Goal: Transaction & Acquisition: Purchase product/service

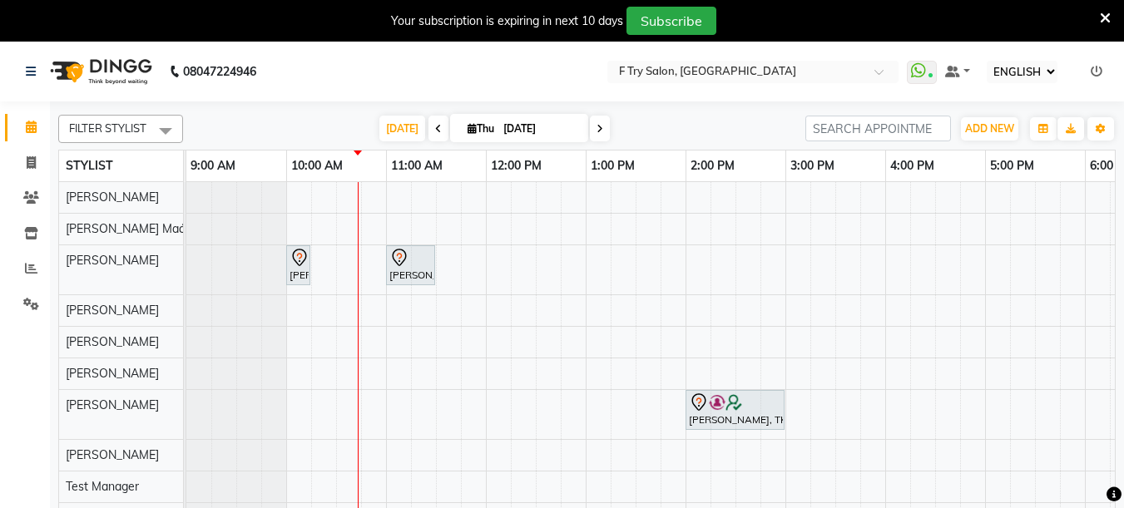
select select "ec"
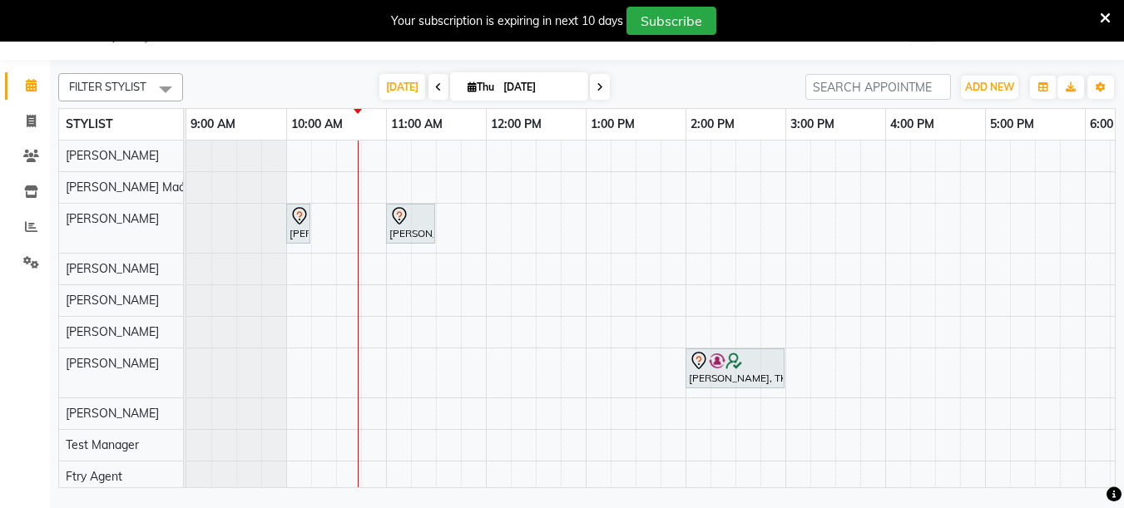
scroll to position [17, 0]
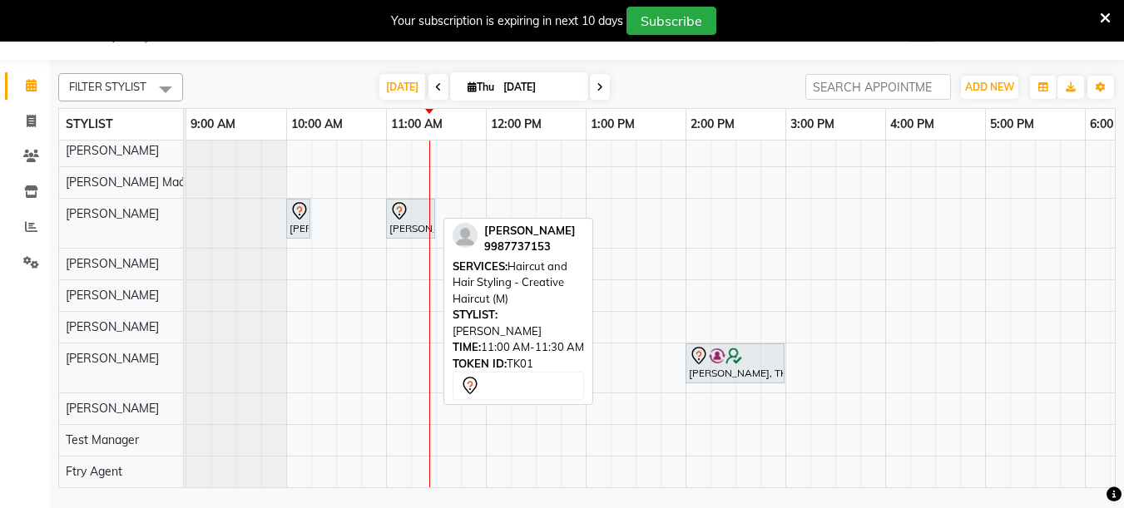
click at [397, 222] on div "[PERSON_NAME], TK01, 11:00 AM-11:30 AM, Haircut and Hair Styling - Creative Hai…" at bounding box center [411, 218] width 46 height 35
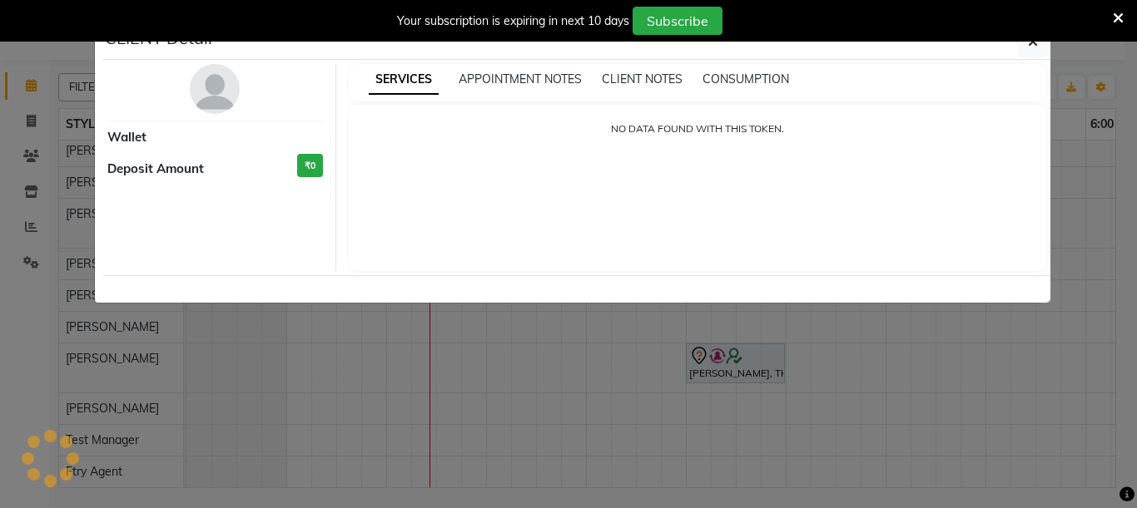
select select "7"
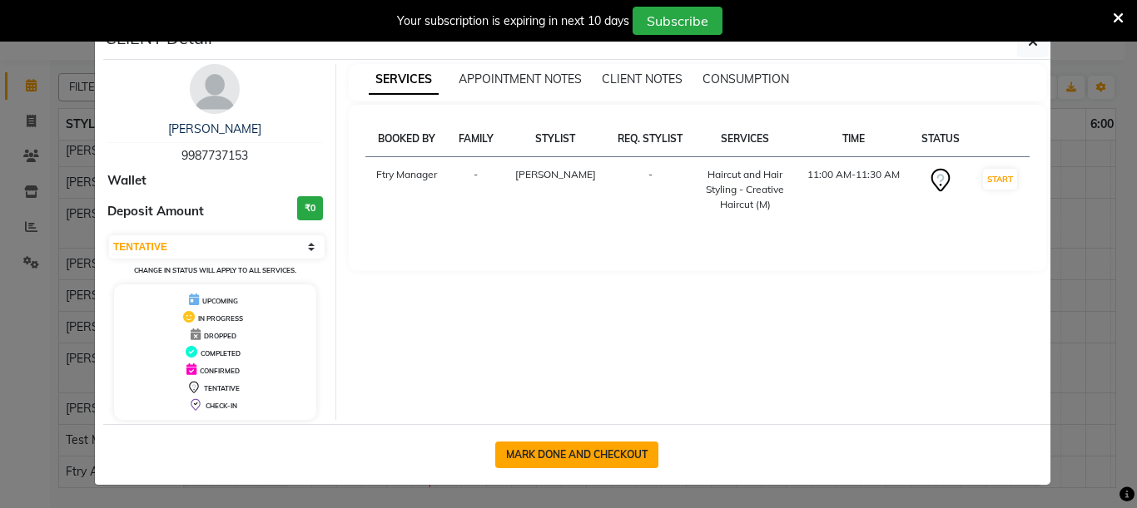
click at [577, 444] on button "MARK DONE AND CHECKOUT" at bounding box center [576, 455] width 163 height 27
select select "service"
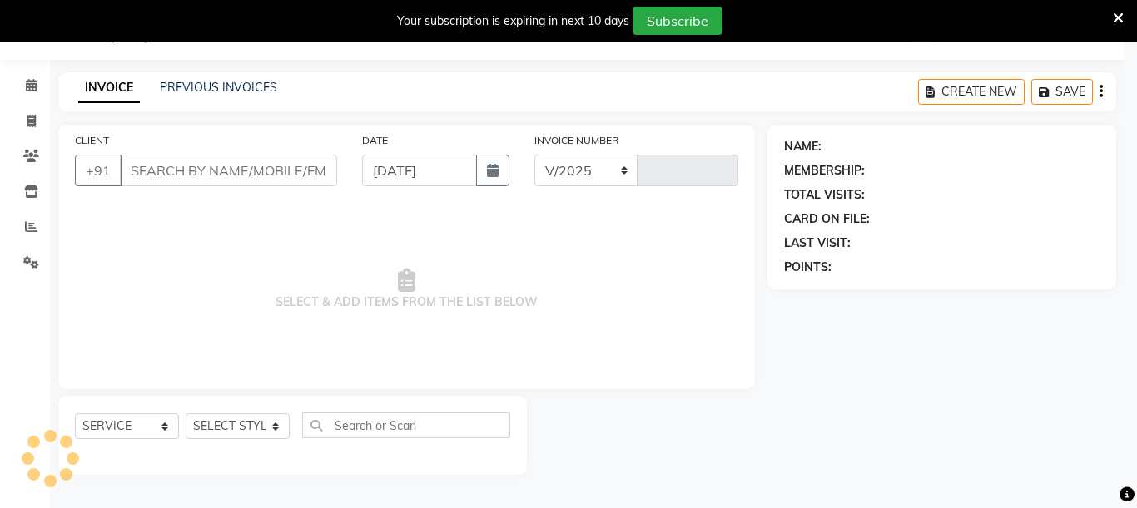
select select "793"
type input "2021"
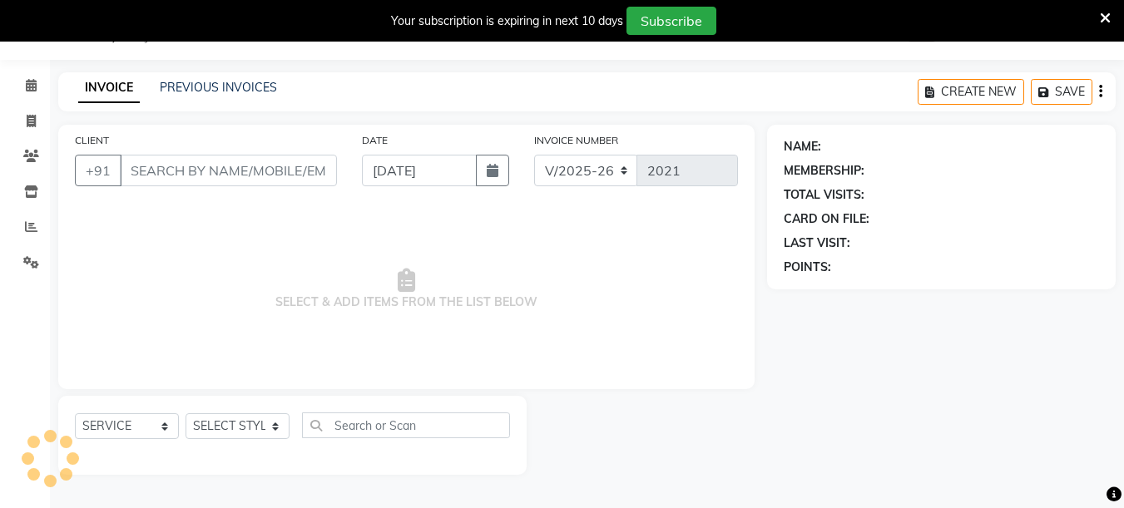
type input "99******53"
select select "54011"
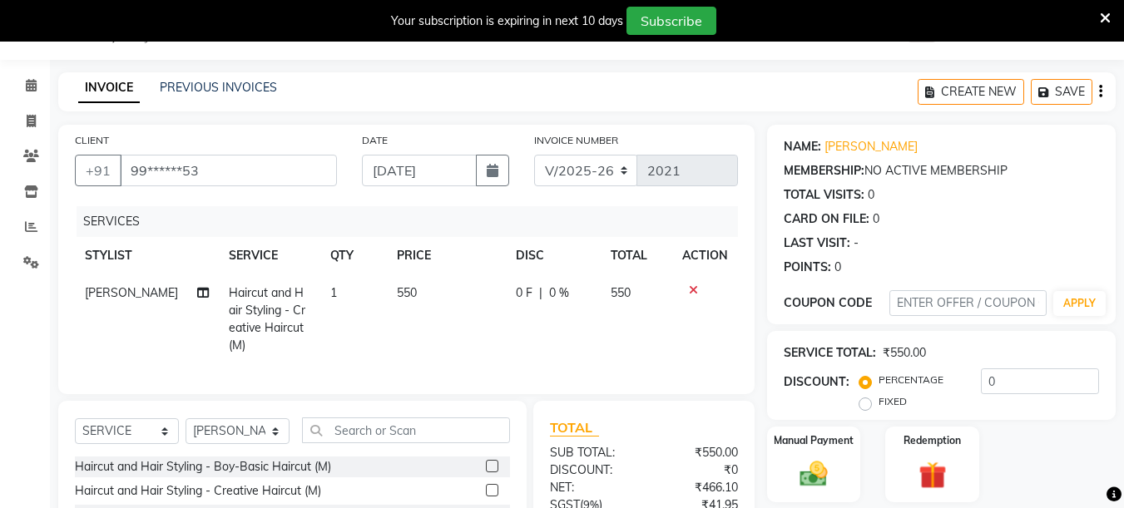
scroll to position [200, 0]
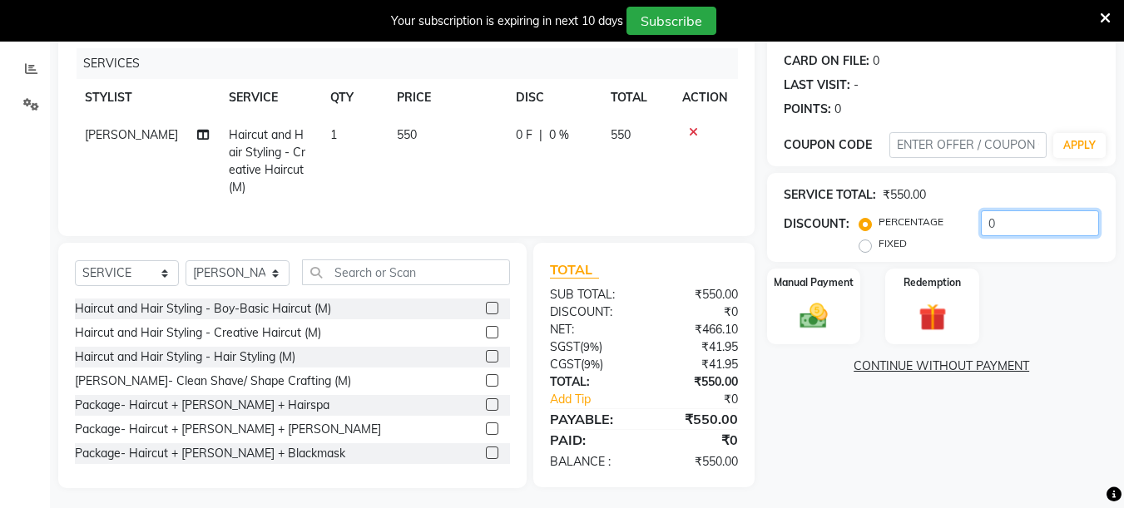
click at [1021, 223] on input "0" at bounding box center [1040, 224] width 118 height 26
click at [1018, 225] on input "0" at bounding box center [1040, 224] width 118 height 26
click at [517, 138] on span "0 F" at bounding box center [524, 134] width 17 height 17
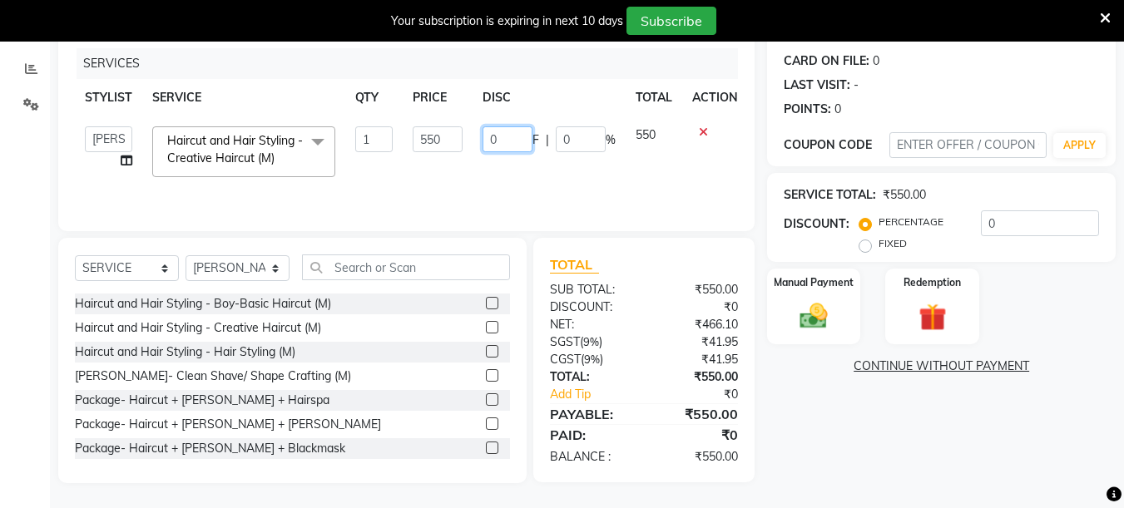
click at [514, 139] on input "0" at bounding box center [508, 139] width 50 height 26
type input "50"
click at [757, 151] on div "CLIENT +91 99******53 DATE [DATE] INVOICE NUMBER V/2025 V/[PHONE_NUMBER] SERVIC…" at bounding box center [406, 225] width 721 height 517
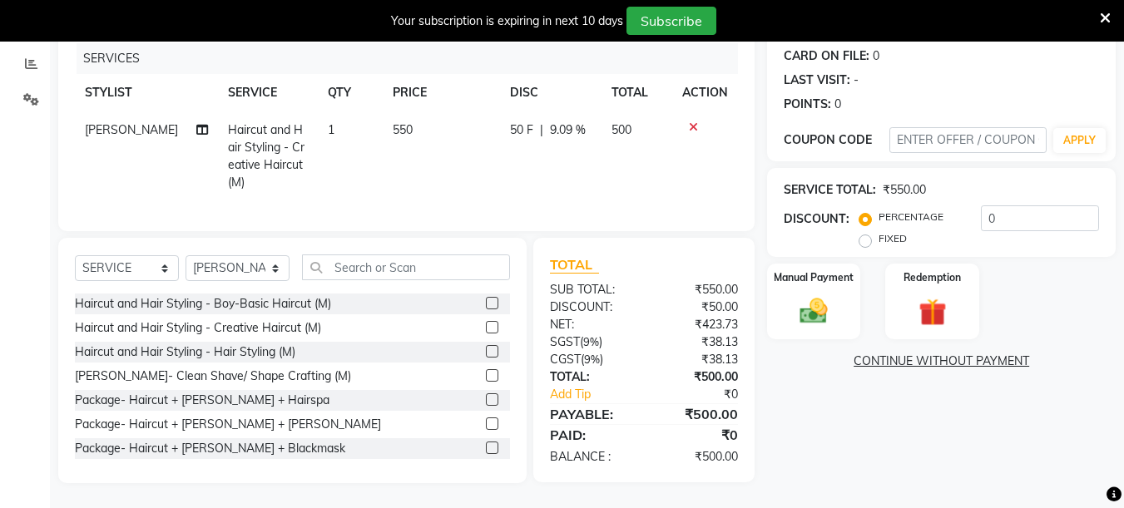
scroll to position [217, 0]
click at [820, 302] on img at bounding box center [814, 311] width 47 height 33
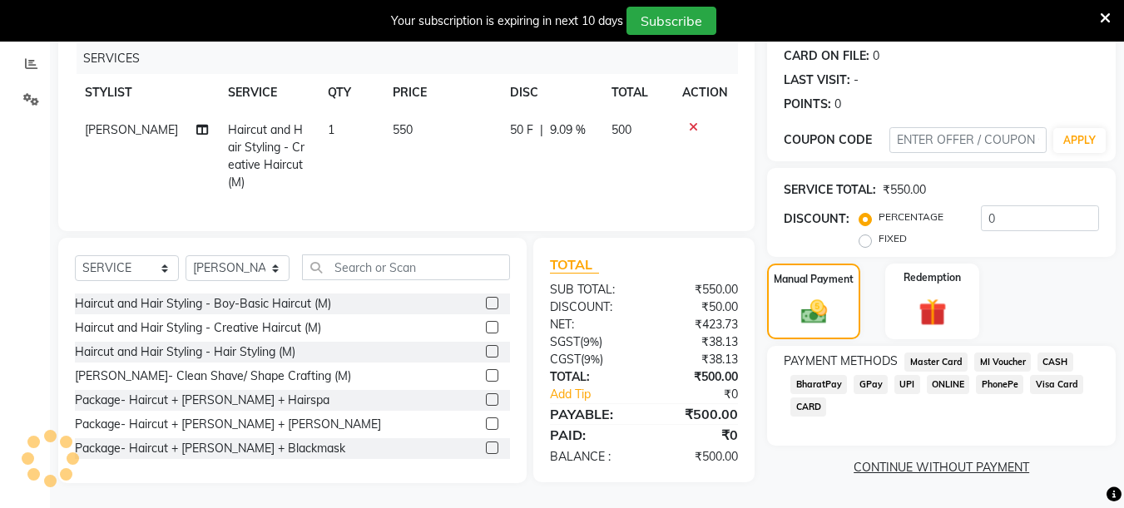
click at [805, 398] on span "CARD" at bounding box center [809, 407] width 36 height 19
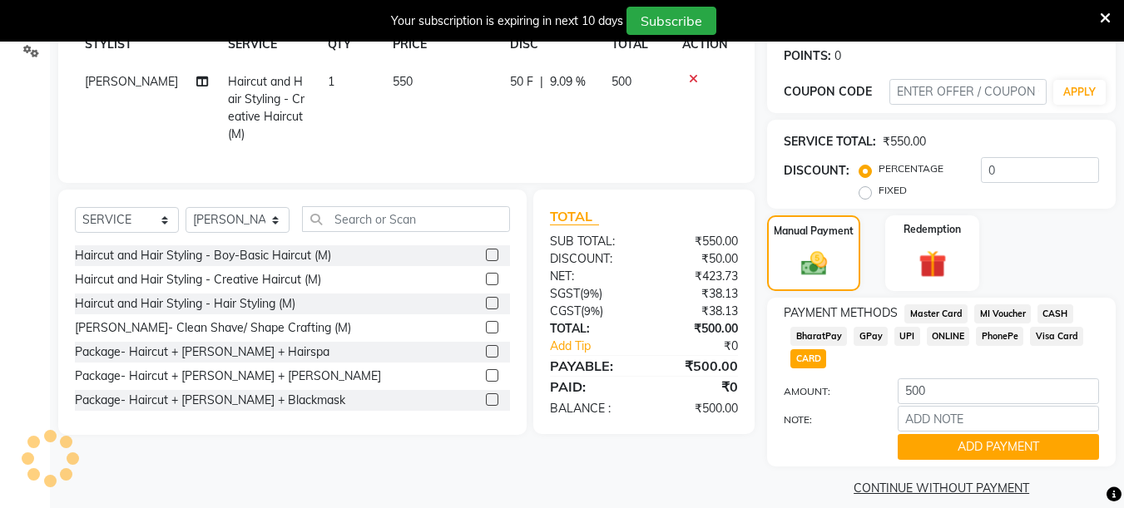
scroll to position [270, 0]
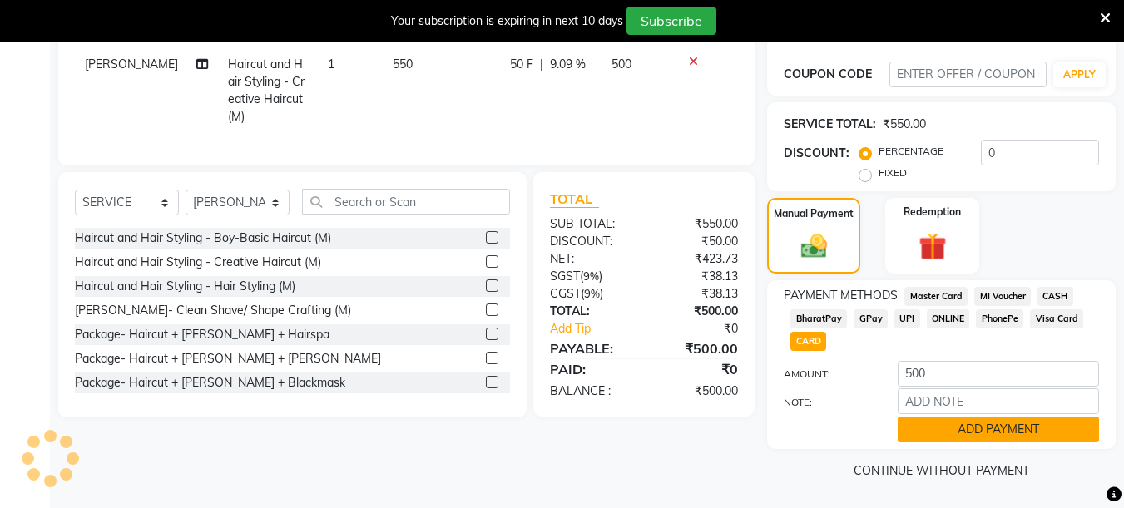
click at [1059, 438] on button "ADD PAYMENT" at bounding box center [998, 430] width 201 height 26
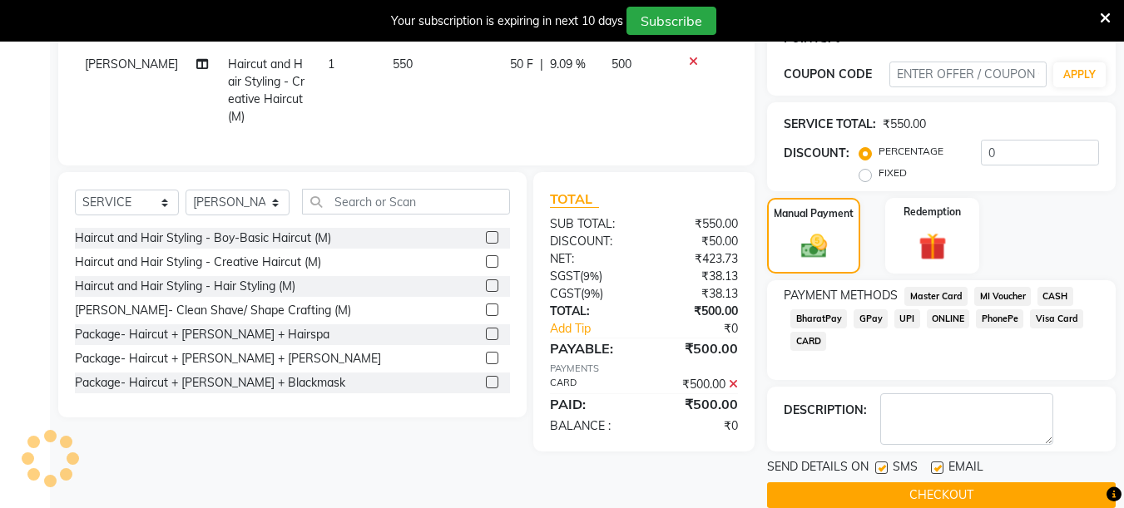
click at [1035, 498] on button "CHECKOUT" at bounding box center [941, 496] width 349 height 26
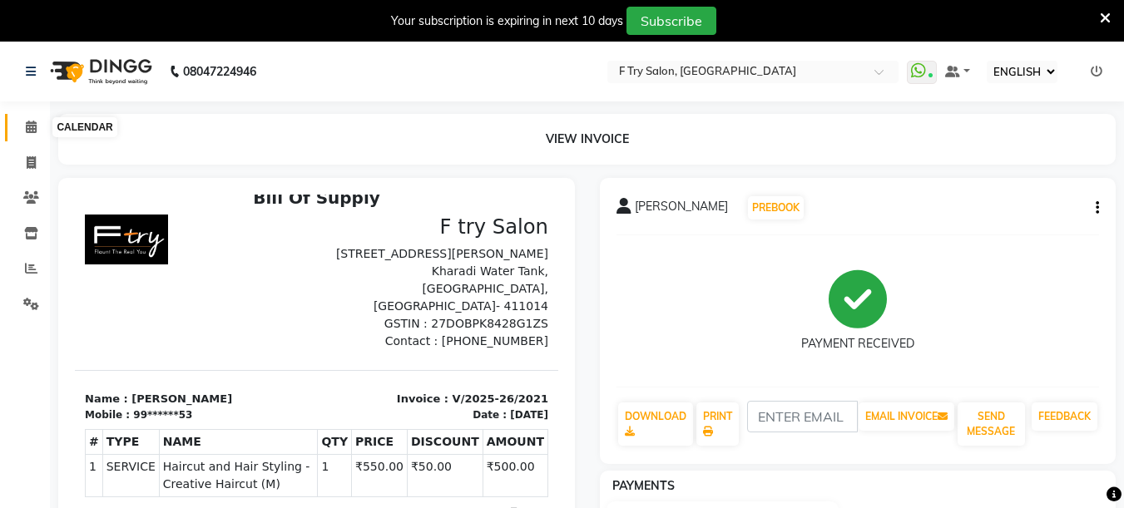
drag, startPoint x: 23, startPoint y: 130, endPoint x: 34, endPoint y: 116, distance: 17.8
click at [24, 130] on span at bounding box center [31, 127] width 29 height 19
